Goal: Share content: Share content

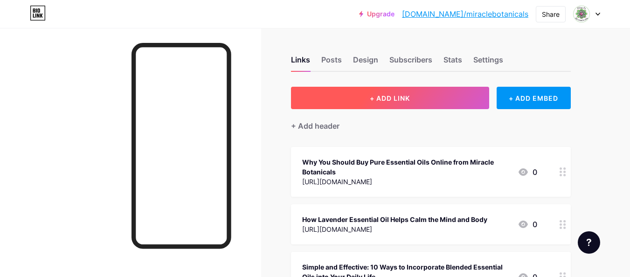
click at [368, 98] on button "+ ADD LINK" at bounding box center [390, 98] width 198 height 22
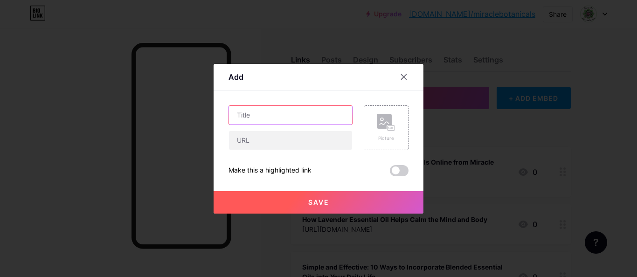
click at [297, 117] on input "text" at bounding box center [290, 115] width 123 height 19
paste input "Experience Nature’s Finest with Rare Essential Oils"
type input "Experience Nature’s Finest with Rare Essential Oils"
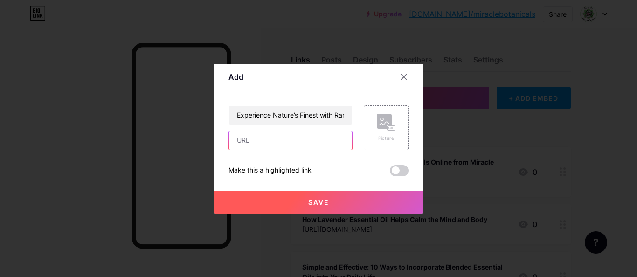
click at [280, 144] on input "text" at bounding box center [290, 140] width 123 height 19
paste input "[URL][DOMAIN_NAME]"
type input "[URL][DOMAIN_NAME]"
click at [321, 206] on button "Save" at bounding box center [319, 202] width 210 height 22
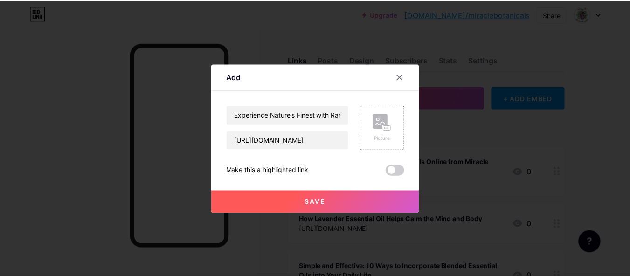
scroll to position [0, 0]
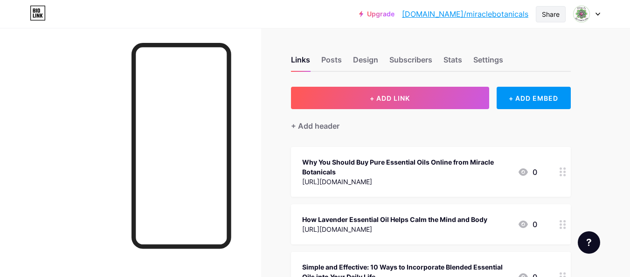
click at [548, 14] on div "Share" at bounding box center [551, 14] width 18 height 10
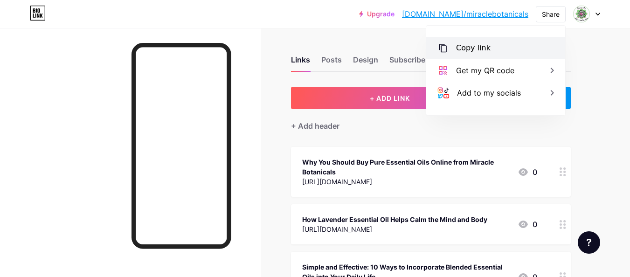
click at [462, 45] on div "Copy link" at bounding box center [473, 47] width 35 height 11
